Goal: Find specific page/section

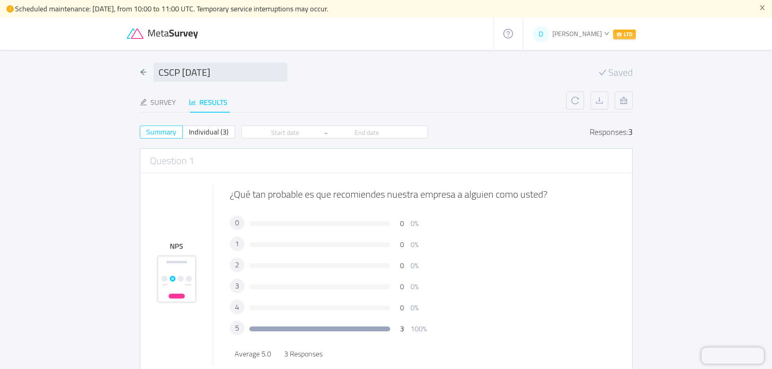
drag, startPoint x: 0, startPoint y: 0, endPoint x: 210, endPoint y: 101, distance: 233.6
click at [210, 101] on div "Results" at bounding box center [208, 102] width 39 height 11
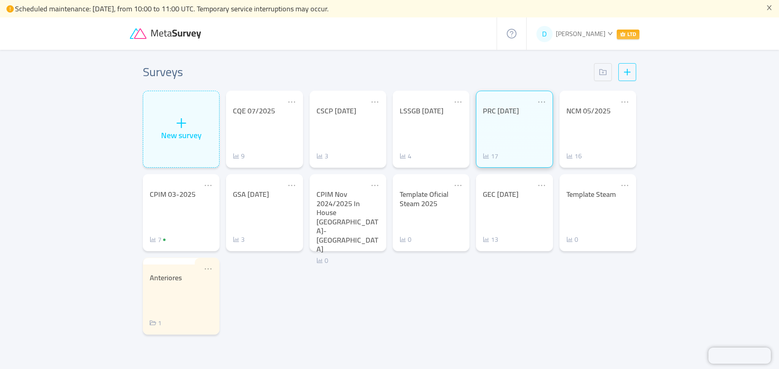
click at [503, 112] on div "PRC [DATE]" at bounding box center [514, 111] width 63 height 9
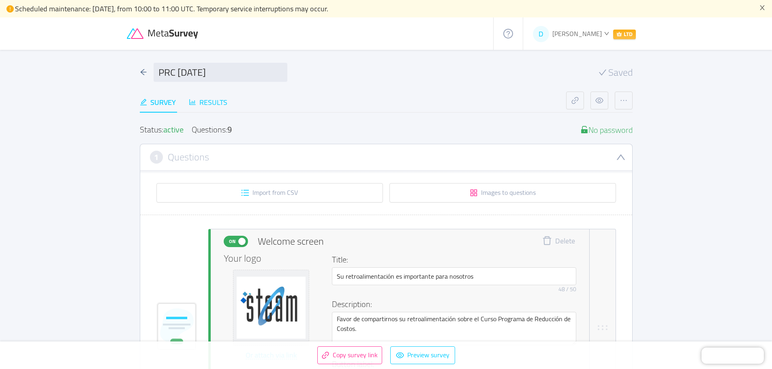
click at [211, 103] on div "Results" at bounding box center [208, 102] width 39 height 11
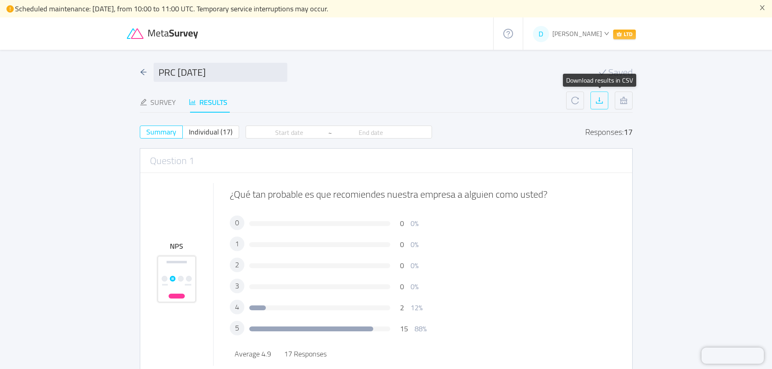
click at [599, 96] on button "button" at bounding box center [600, 101] width 18 height 18
